Goal: Information Seeking & Learning: Learn about a topic

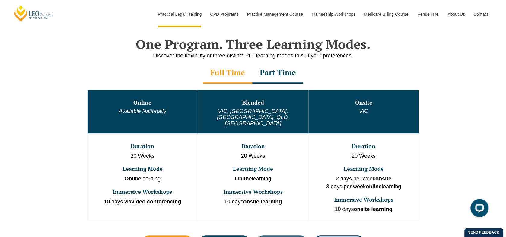
scroll to position [302, 0]
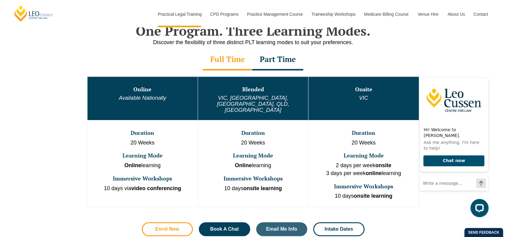
click at [170, 226] on span "Enrol Now" at bounding box center [168, 228] width 24 height 5
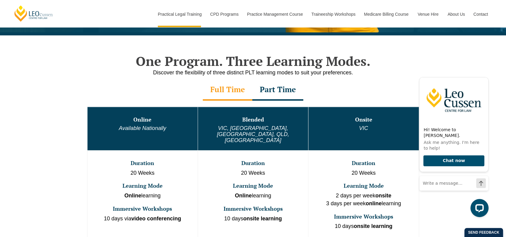
scroll to position [272, 0]
click at [286, 94] on div "Part Time" at bounding box center [277, 89] width 51 height 21
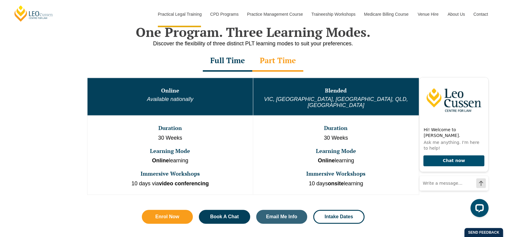
scroll to position [302, 0]
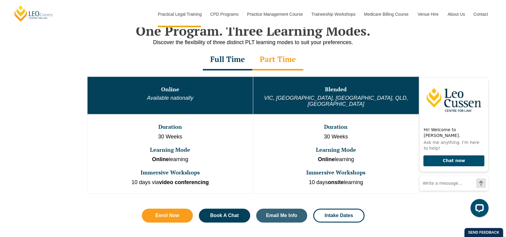
click at [235, 60] on div "Full Time" at bounding box center [228, 59] width 50 height 21
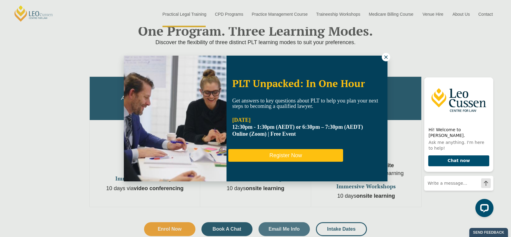
click at [290, 161] on button "Register Now" at bounding box center [285, 155] width 115 height 13
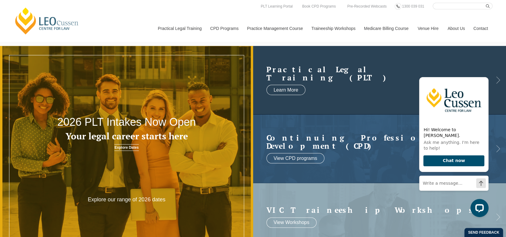
click at [306, 77] on h2 "Practical Legal Training (PLT)" at bounding box center [374, 73] width 215 height 17
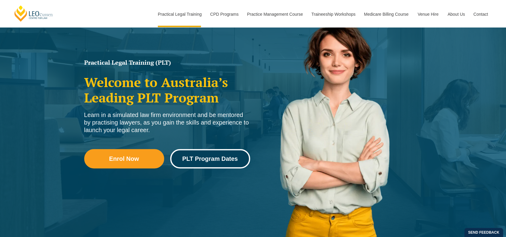
click at [215, 162] on span "PLT Program Dates" at bounding box center [210, 159] width 56 height 6
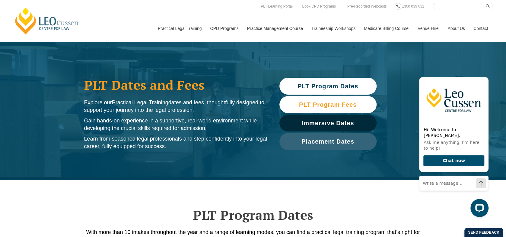
click at [333, 107] on span "PLT Program Fees" at bounding box center [328, 104] width 58 height 6
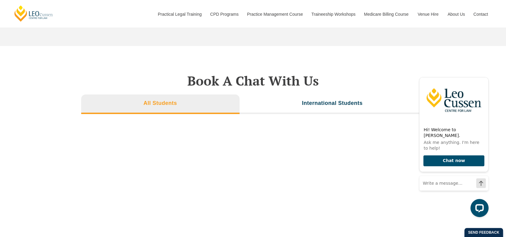
scroll to position [1999, 0]
